Goal: Information Seeking & Learning: Learn about a topic

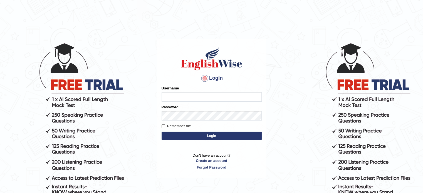
type input "Nigampatel"
click at [192, 138] on button "Login" at bounding box center [212, 136] width 100 height 8
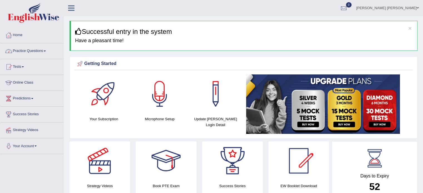
click at [39, 55] on link "Practice Questions" at bounding box center [31, 50] width 63 height 14
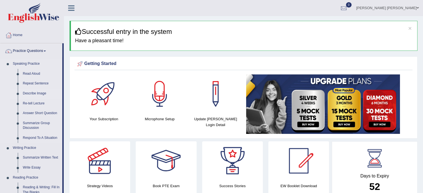
click at [35, 90] on link "Describe Image" at bounding box center [41, 94] width 42 height 10
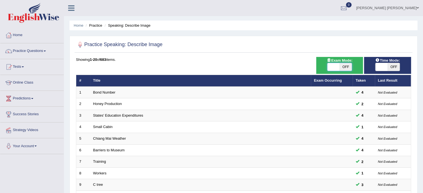
click at [330, 70] on span at bounding box center [333, 67] width 12 height 8
checkbox input "true"
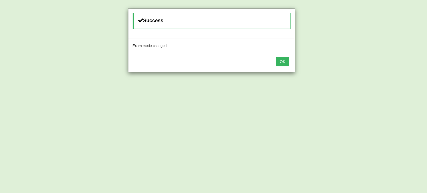
click at [279, 60] on button "OK" at bounding box center [282, 61] width 13 height 9
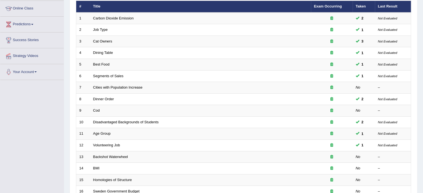
scroll to position [79, 0]
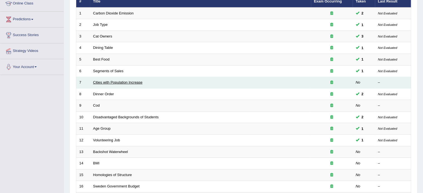
click at [137, 82] on link "Cities with Population Increase" at bounding box center [117, 82] width 49 height 4
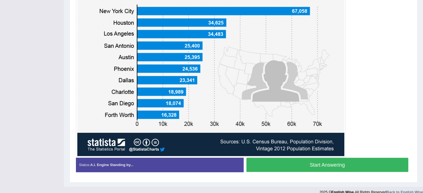
scroll to position [165, 0]
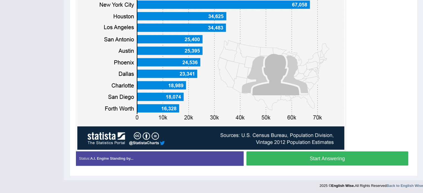
click at [356, 159] on button "Start Answering" at bounding box center [327, 159] width 162 height 14
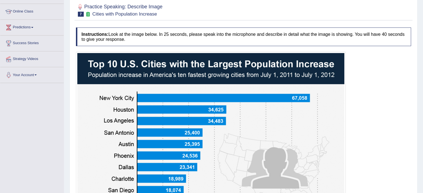
scroll to position [20, 0]
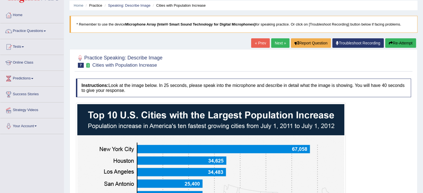
click at [388, 40] on button "Re-Attempt" at bounding box center [400, 42] width 31 height 9
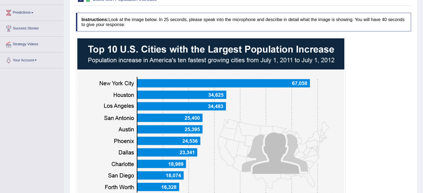
scroll to position [109, 0]
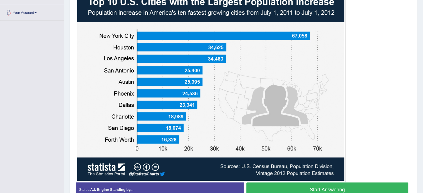
scroll to position [145, 0]
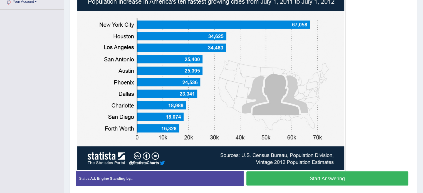
click at [338, 178] on button "Start Answering" at bounding box center [327, 179] width 162 height 14
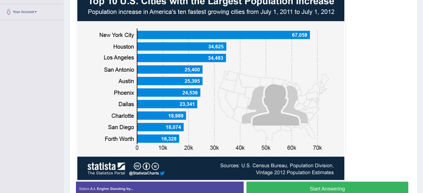
scroll to position [133, 0]
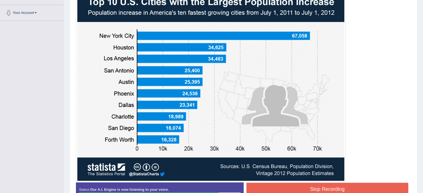
click at [338, 185] on button "Stop Recording" at bounding box center [327, 189] width 162 height 13
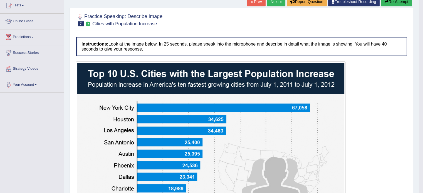
scroll to position [56, 0]
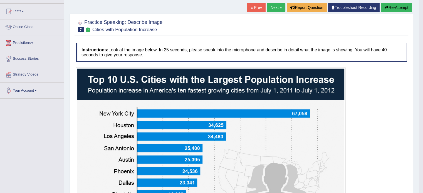
click at [389, 7] on button "Re-Attempt" at bounding box center [396, 7] width 31 height 9
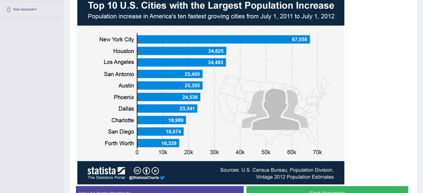
scroll to position [137, 0]
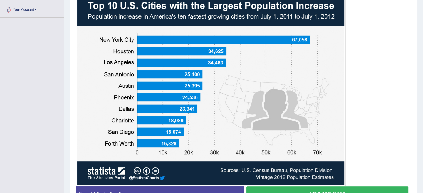
click at [309, 191] on button "Start Answering" at bounding box center [327, 194] width 162 height 14
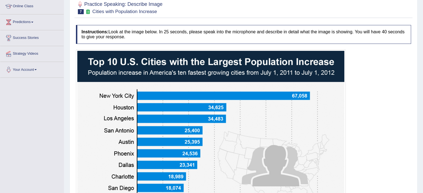
scroll to position [59, 0]
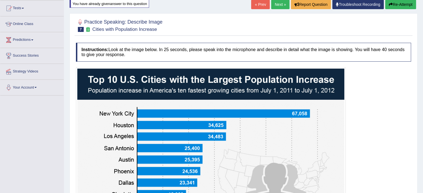
click at [389, 4] on icon "button" at bounding box center [391, 5] width 4 height 4
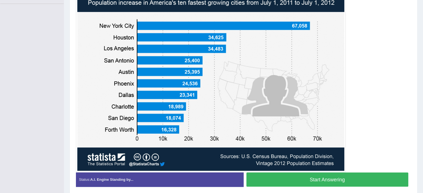
scroll to position [172, 0]
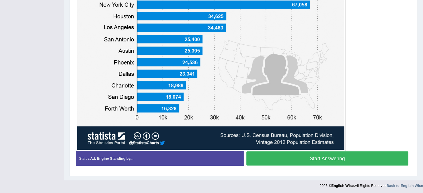
click at [344, 156] on button "Start Answering" at bounding box center [327, 159] width 162 height 14
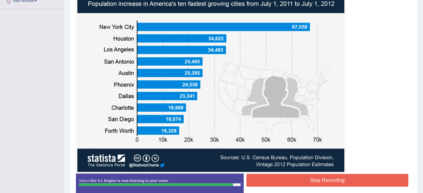
scroll to position [157, 0]
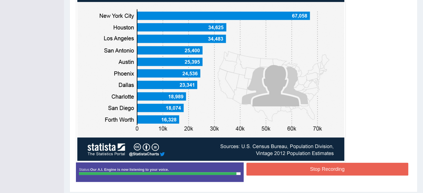
click at [339, 168] on button "Stop Recording" at bounding box center [327, 169] width 162 height 13
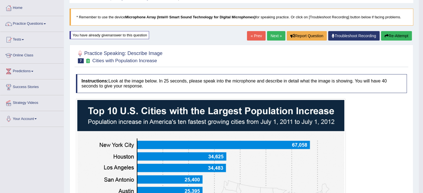
scroll to position [12, 0]
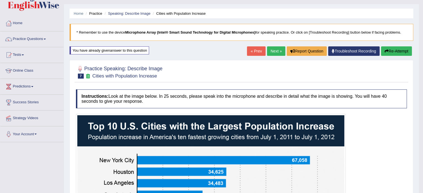
click at [274, 50] on link "Next »" at bounding box center [276, 50] width 18 height 9
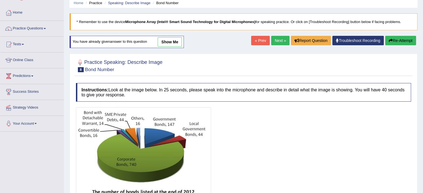
scroll to position [22, 0]
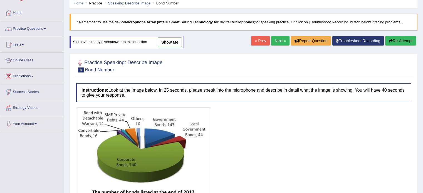
click at [276, 43] on link "Next »" at bounding box center [280, 40] width 18 height 9
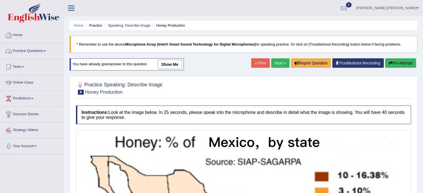
click at [45, 50] on link "Practice Questions" at bounding box center [31, 50] width 63 height 14
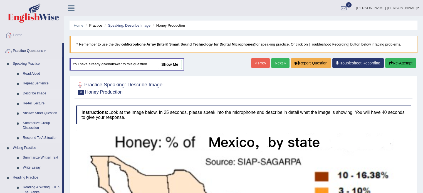
click at [32, 94] on link "Describe Image" at bounding box center [41, 94] width 42 height 10
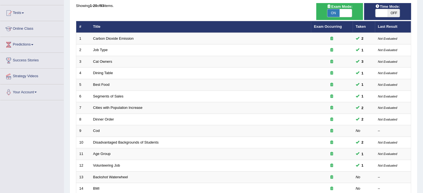
scroll to position [111, 0]
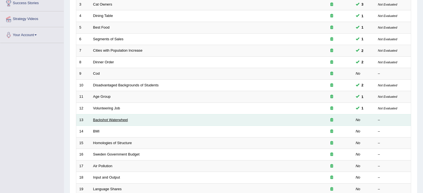
click at [112, 120] on link "Backshot Waterwheel" at bounding box center [110, 120] width 35 height 4
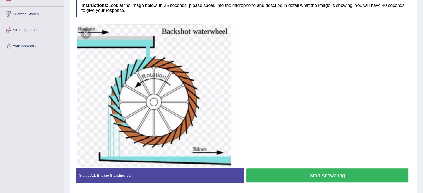
scroll to position [89, 0]
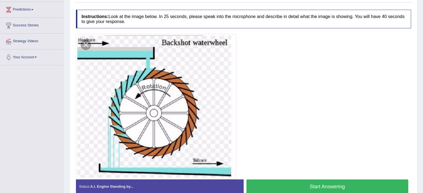
click at [284, 187] on button "Start Answering" at bounding box center [327, 187] width 162 height 14
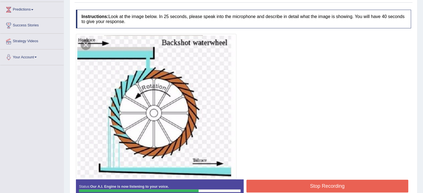
click at [284, 187] on button "Stop Recording" at bounding box center [327, 186] width 162 height 13
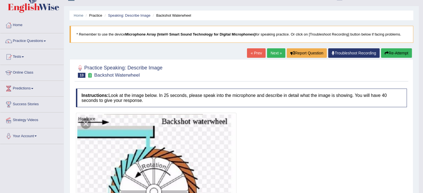
scroll to position [0, 0]
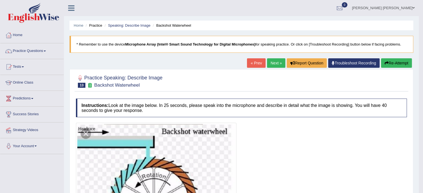
click at [278, 64] on link "Next »" at bounding box center [276, 62] width 18 height 9
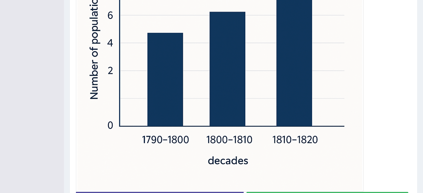
scroll to position [252, 0]
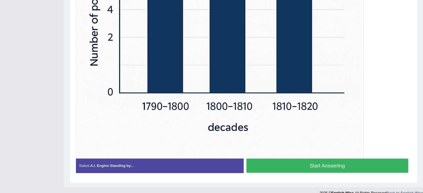
click at [285, 163] on button "Start Answering" at bounding box center [327, 166] width 162 height 14
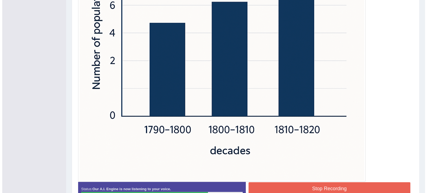
scroll to position [230, 0]
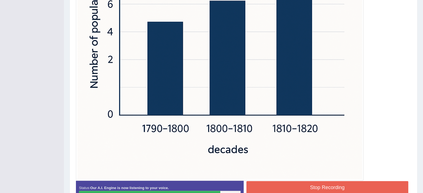
click at [314, 187] on button "Stop Recording" at bounding box center [327, 187] width 162 height 13
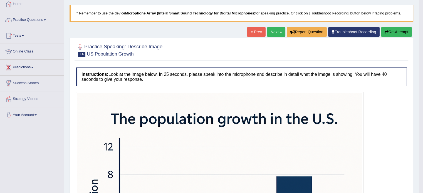
scroll to position [8, 0]
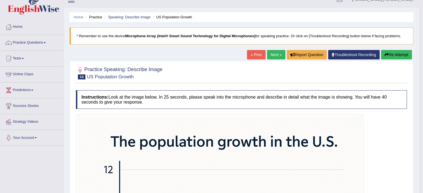
click at [393, 50] on button "Re-Attempt" at bounding box center [396, 54] width 31 height 9
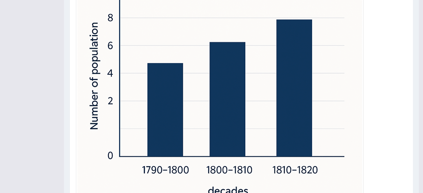
scroll to position [209, 0]
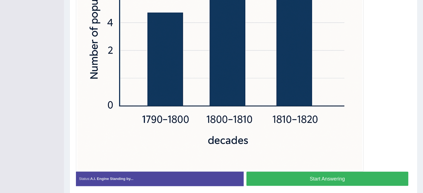
scroll to position [266, 0]
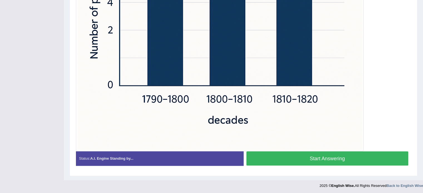
click at [324, 155] on button "Start Answering" at bounding box center [327, 159] width 162 height 14
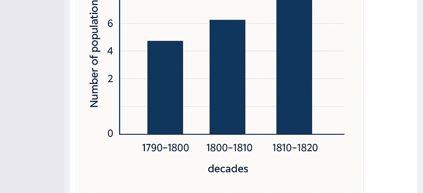
scroll to position [229, 0]
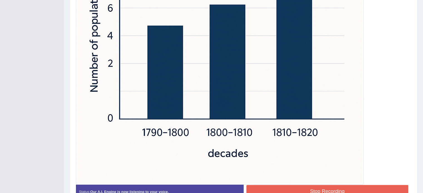
click at [310, 188] on button "Stop Recording" at bounding box center [327, 191] width 162 height 13
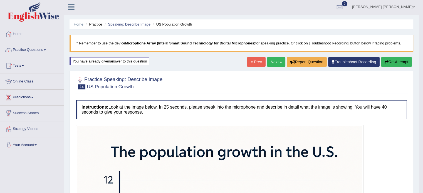
scroll to position [0, 0]
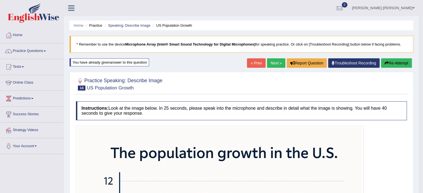
click at [273, 64] on link "Next »" at bounding box center [276, 62] width 18 height 9
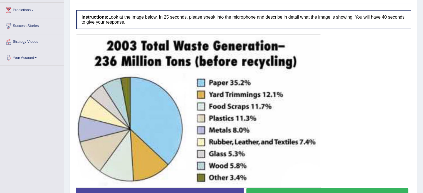
scroll to position [89, 0]
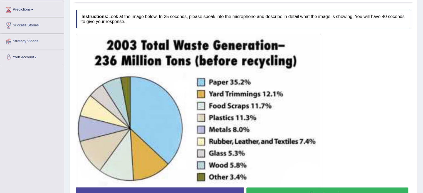
click at [293, 188] on button "Start Answering" at bounding box center [327, 195] width 162 height 14
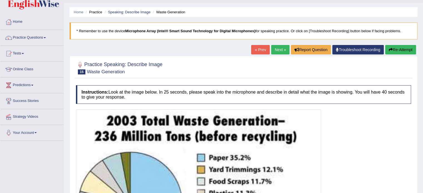
scroll to position [0, 0]
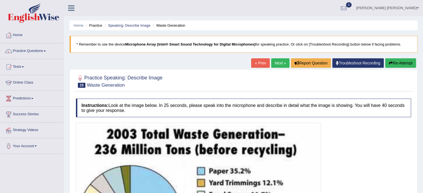
click at [402, 62] on button "Re-Attempt" at bounding box center [400, 62] width 31 height 9
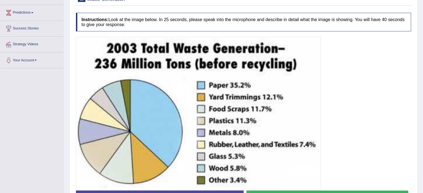
scroll to position [100, 0]
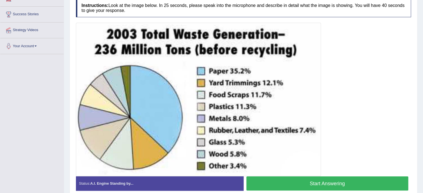
click at [305, 177] on button "Start Answering" at bounding box center [327, 184] width 162 height 14
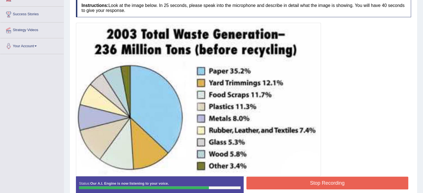
click at [305, 177] on button "Stop Recording" at bounding box center [327, 183] width 162 height 13
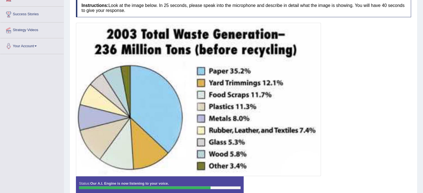
click at [305, 177] on div "Status: Our A.I. Engine is now listening to your voice. Start Answering Stop Re…" at bounding box center [243, 189] width 335 height 25
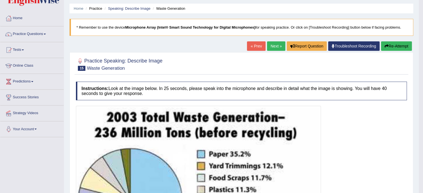
scroll to position [11, 0]
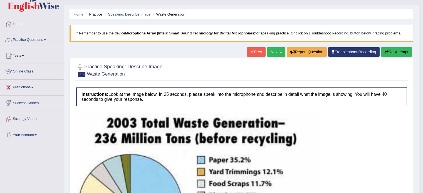
click at [45, 41] on link "Practice Questions" at bounding box center [31, 39] width 63 height 14
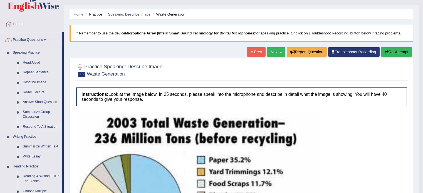
click at [27, 129] on link "Respond To A Situation" at bounding box center [41, 127] width 42 height 10
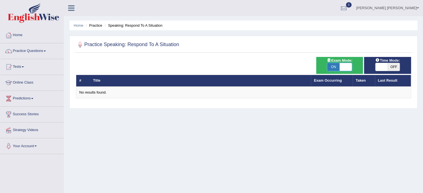
click at [349, 66] on span at bounding box center [346, 67] width 12 height 8
checkbox input "false"
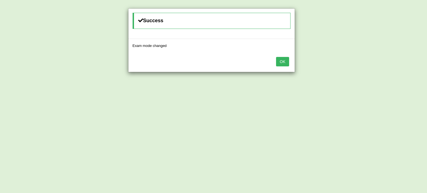
click at [284, 61] on button "OK" at bounding box center [282, 61] width 13 height 9
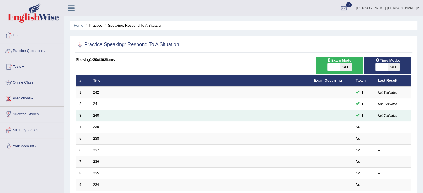
click at [92, 115] on td "240" at bounding box center [200, 116] width 221 height 12
click at [95, 114] on link "240" at bounding box center [96, 115] width 6 height 4
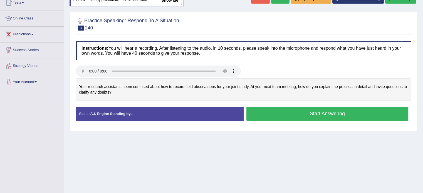
scroll to position [78, 0]
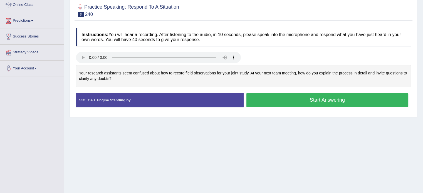
click at [317, 102] on button "Start Answering" at bounding box center [327, 100] width 162 height 14
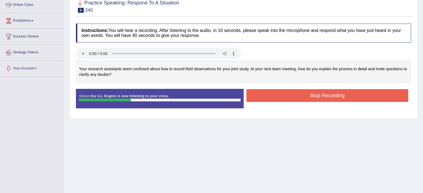
click at [317, 102] on div "Stop Recording" at bounding box center [328, 96] width 168 height 14
click at [317, 99] on button "Stop Recording" at bounding box center [327, 95] width 162 height 13
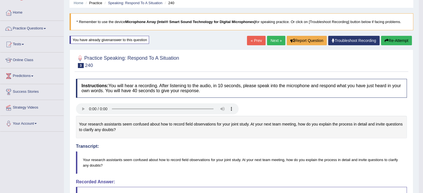
scroll to position [0, 0]
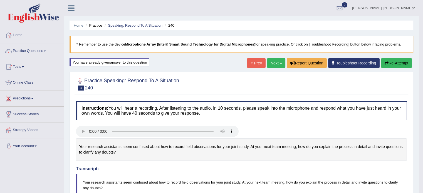
click at [389, 60] on button "Re-Attempt" at bounding box center [396, 62] width 31 height 9
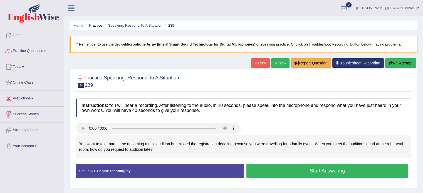
click at [274, 169] on button "Start Answering" at bounding box center [327, 171] width 162 height 14
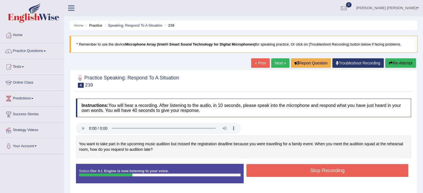
click at [274, 169] on button "Stop Recording" at bounding box center [327, 170] width 162 height 13
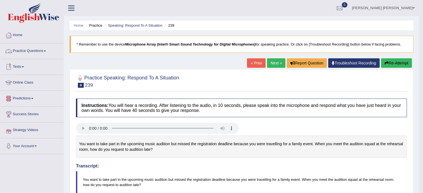
click at [47, 49] on link "Practice Questions" at bounding box center [31, 50] width 63 height 14
